Goal: Information Seeking & Learning: Learn about a topic

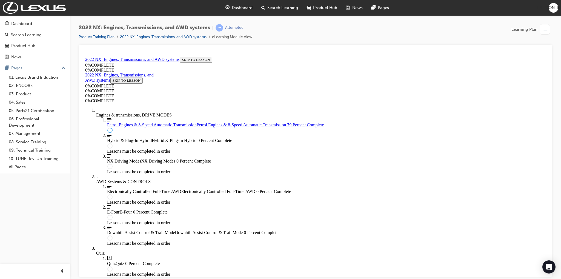
scroll to position [1253, 0]
drag, startPoint x: 258, startPoint y: 125, endPoint x: 311, endPoint y: 129, distance: 53.3
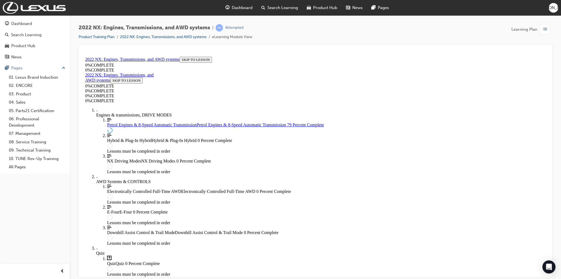
drag, startPoint x: 387, startPoint y: 123, endPoint x: 398, endPoint y: 125, distance: 11.2
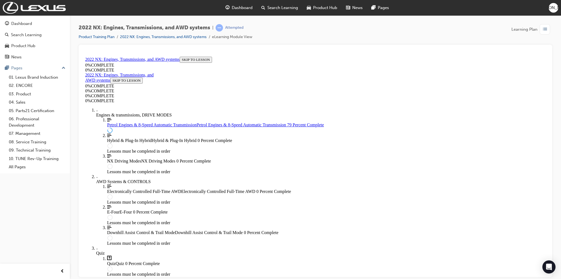
drag, startPoint x: 399, startPoint y: 123, endPoint x: 428, endPoint y: 124, distance: 28.8
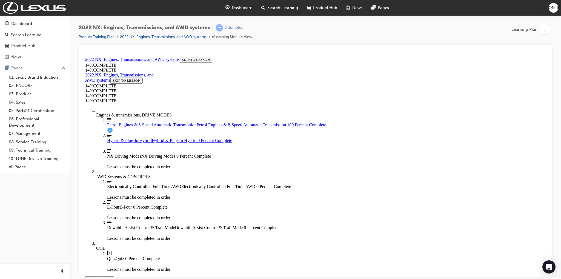
scroll to position [1586, 0]
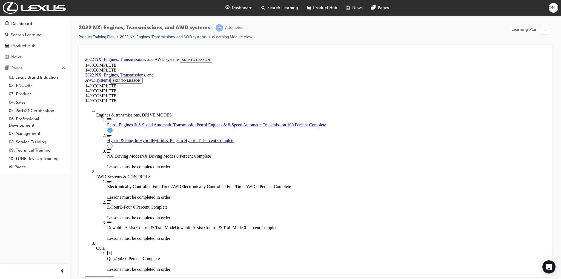
scroll to position [1258, 0]
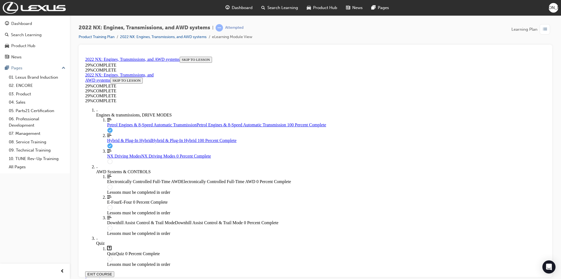
scroll to position [1546, 0]
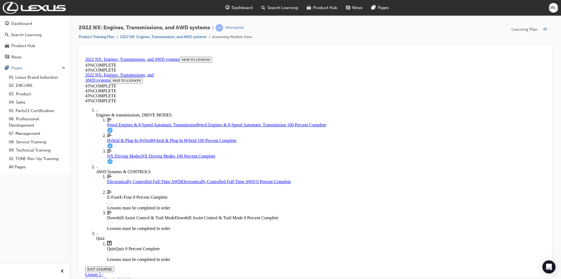
scroll to position [914, 0]
